Goal: Task Accomplishment & Management: Manage account settings

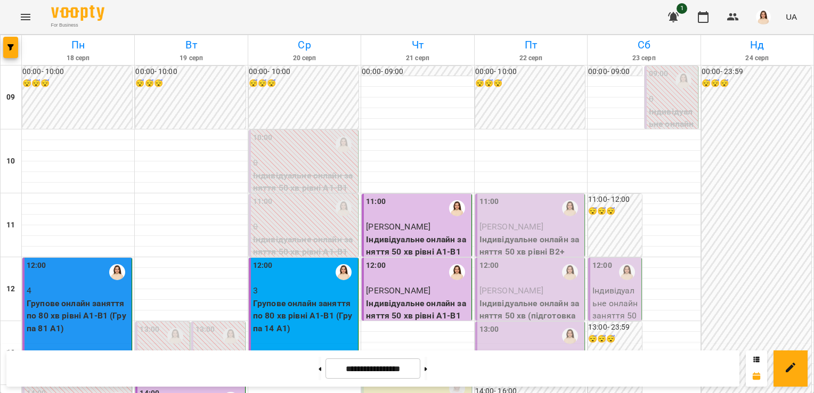
click at [498, 215] on div "11:00" at bounding box center [530, 208] width 103 height 24
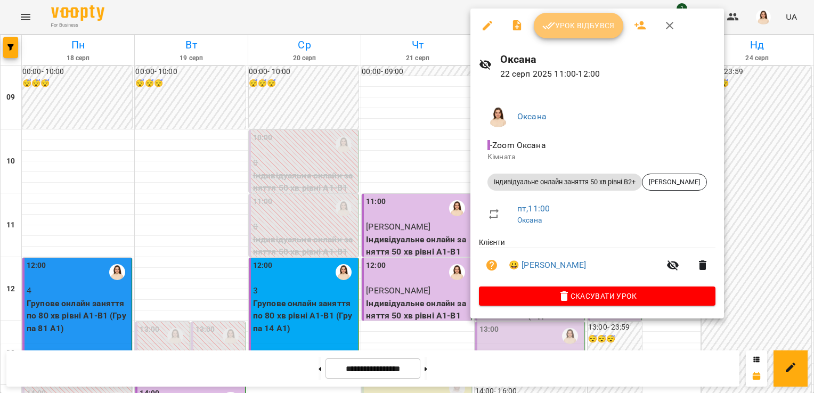
click at [569, 33] on button "Урок відбувся" at bounding box center [578, 26] width 89 height 26
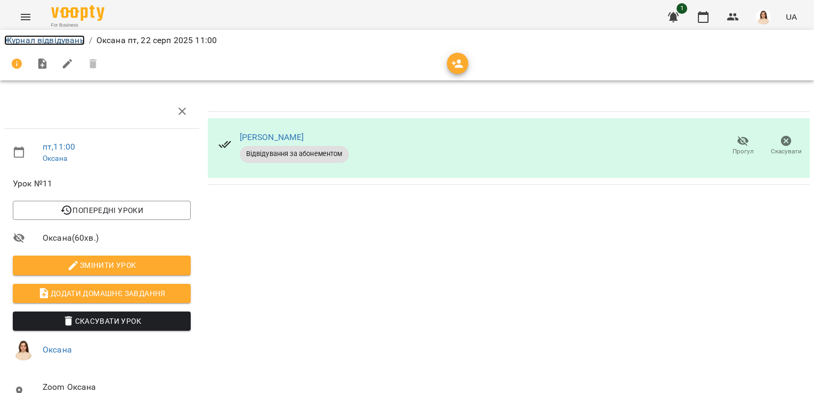
click at [51, 42] on link "Журнал відвідувань" at bounding box center [44, 40] width 80 height 10
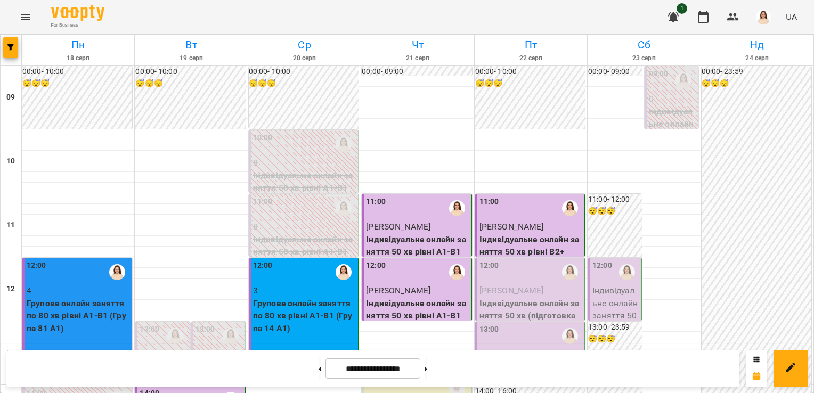
click at [514, 273] on div "12:00" at bounding box center [530, 272] width 103 height 24
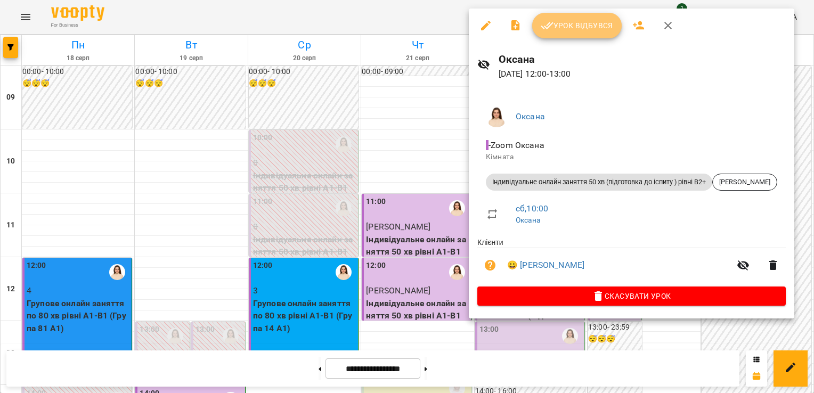
click at [567, 27] on span "Урок відбувся" at bounding box center [576, 25] width 72 height 13
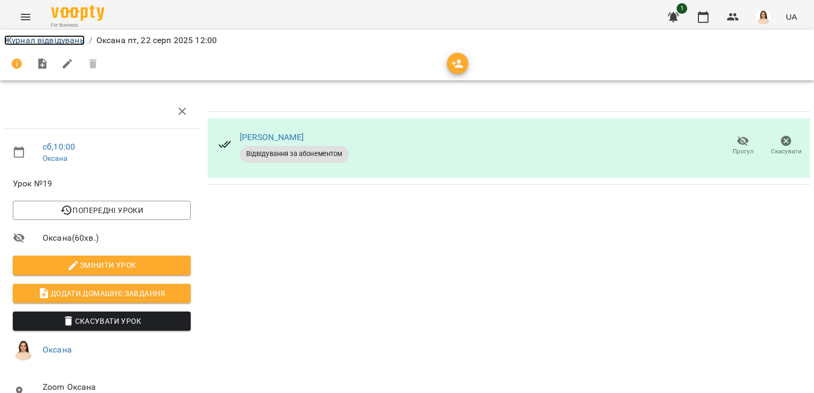
click at [28, 37] on link "Журнал відвідувань" at bounding box center [44, 40] width 80 height 10
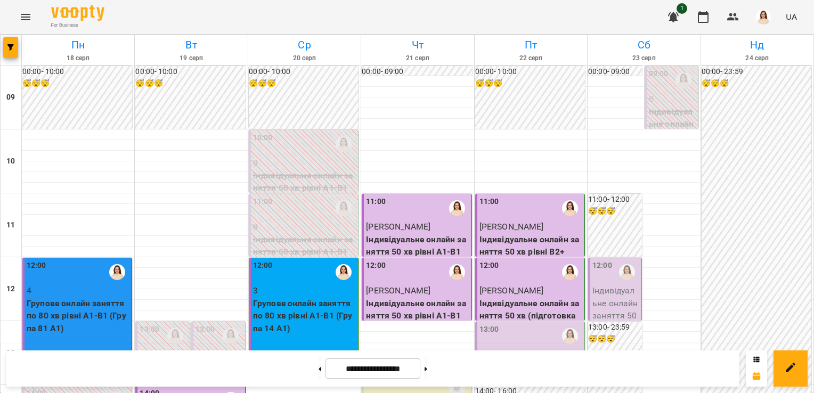
scroll to position [145, 0]
click at [532, 324] on div "13:00" at bounding box center [530, 336] width 103 height 24
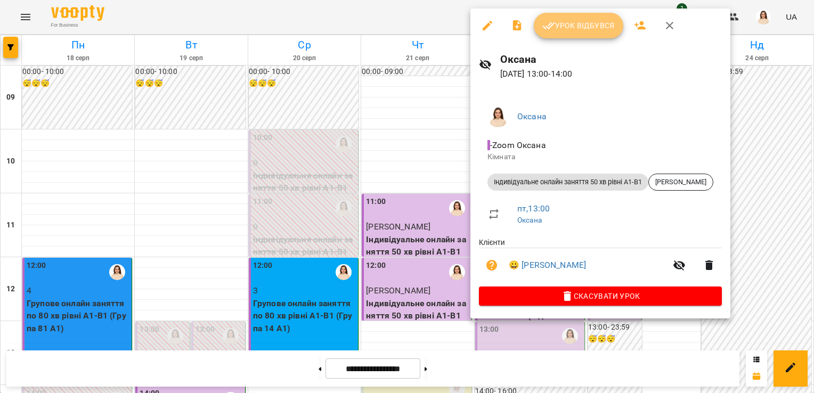
click at [586, 27] on span "Урок відбувся" at bounding box center [578, 25] width 72 height 13
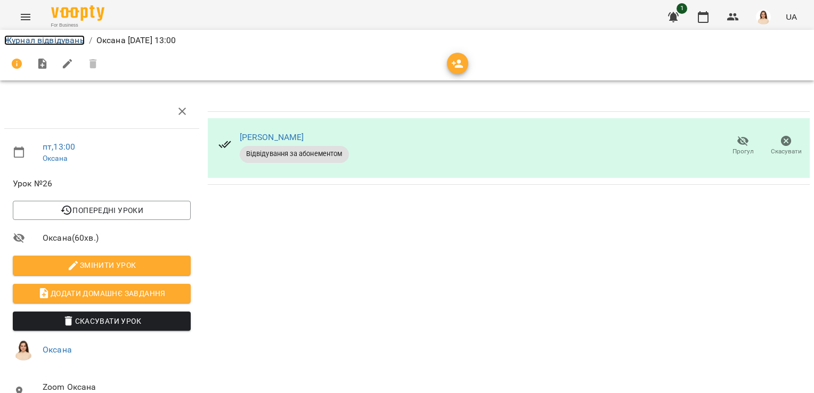
click at [60, 39] on link "Журнал відвідувань" at bounding box center [44, 40] width 80 height 10
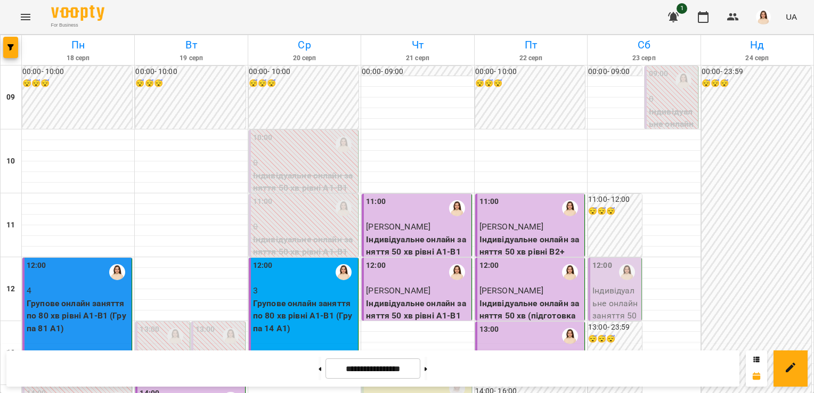
scroll to position [457, 0]
